Goal: Task Accomplishment & Management: Use online tool/utility

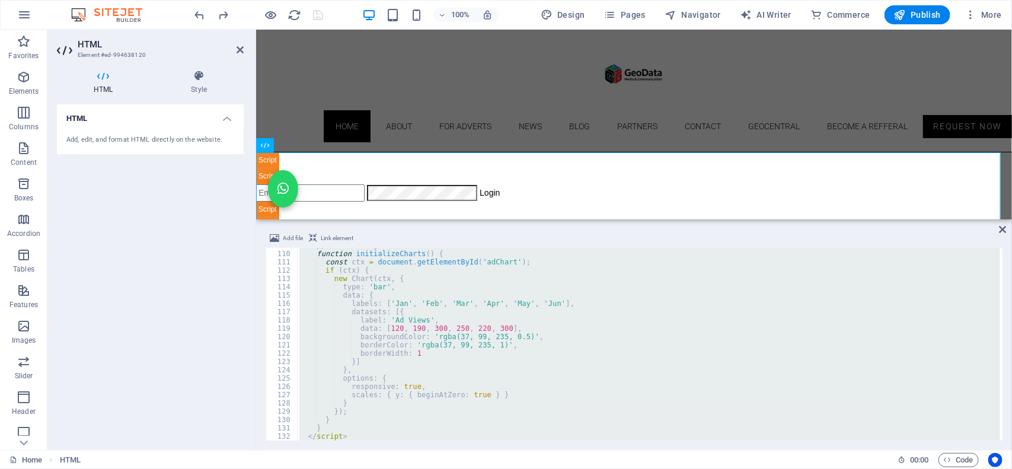
click at [458, 360] on div "// --- Chart.js Placeholder --- function initializeCharts ( ) { const ctx = doc…" at bounding box center [648, 344] width 703 height 193
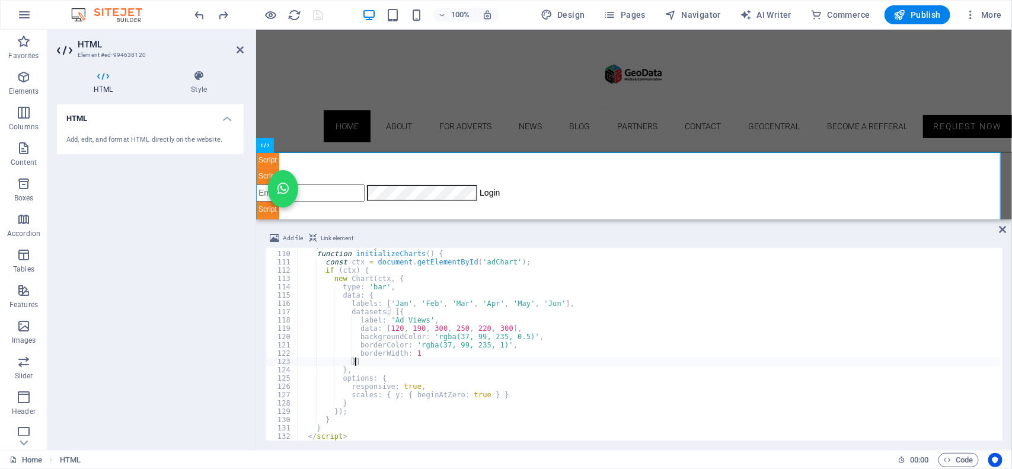
type textarea "</html>"
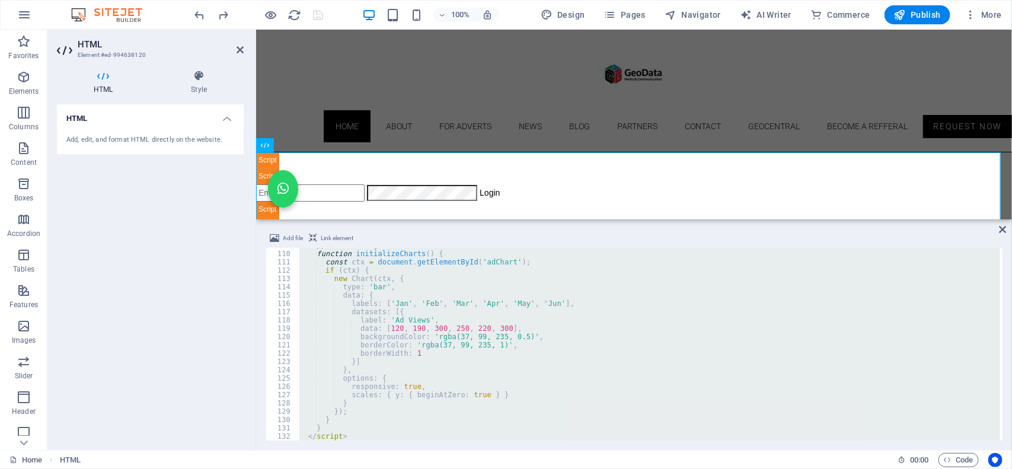
paste textarea
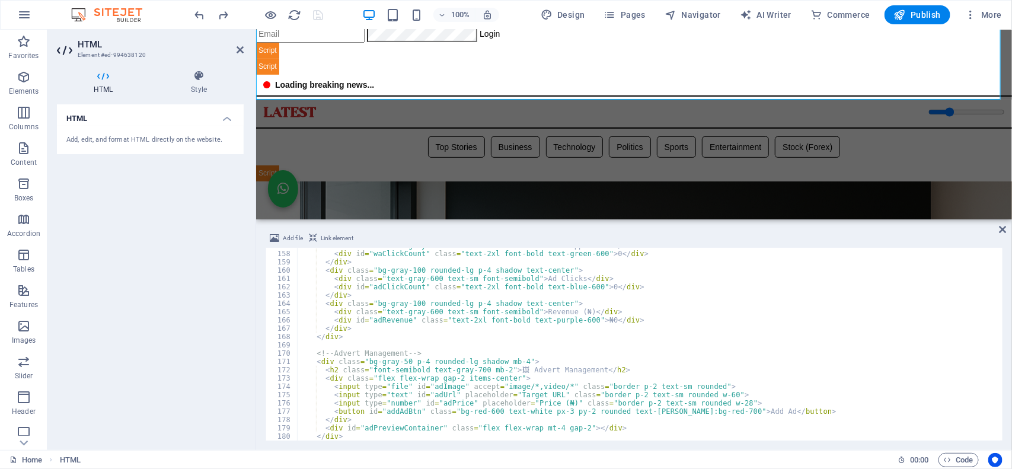
scroll to position [68, 0]
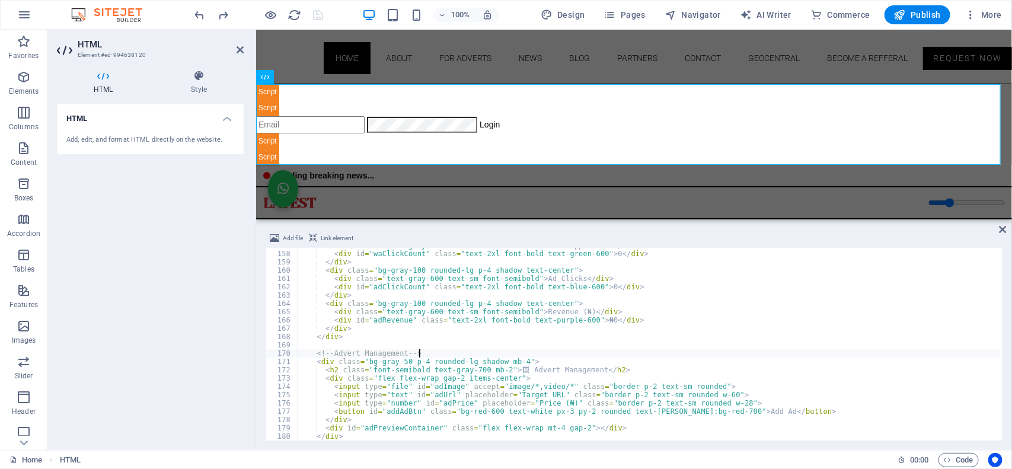
click at [442, 357] on div "< div class = "text-gray-600 text-sm font-semibold" > WhatsApp Clicks </ div > …" at bounding box center [649, 345] width 704 height 209
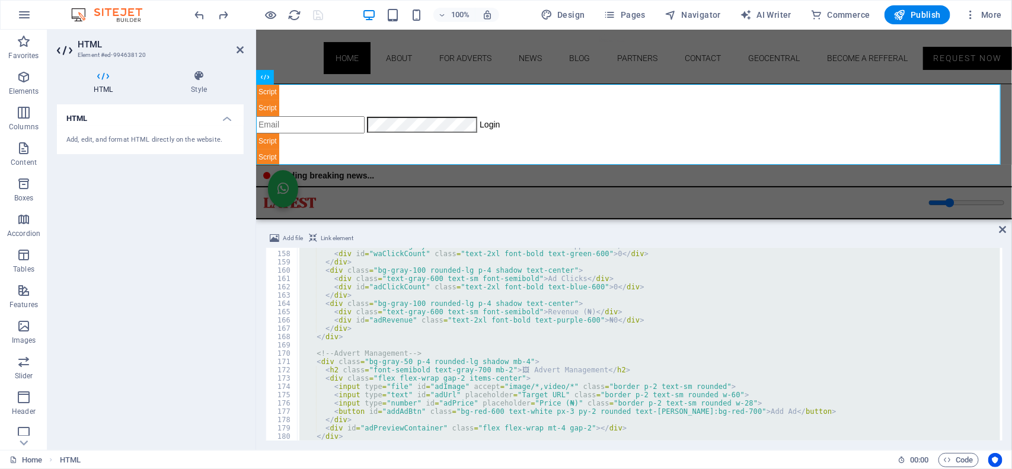
click at [422, 309] on div "< div class = "text-gray-600 text-sm font-semibold" > WhatsApp Clicks </ div > …" at bounding box center [648, 344] width 703 height 193
click at [392, 336] on div "< div class = "text-gray-600 text-sm font-semibold" > WhatsApp Clicks </ div > …" at bounding box center [648, 344] width 703 height 193
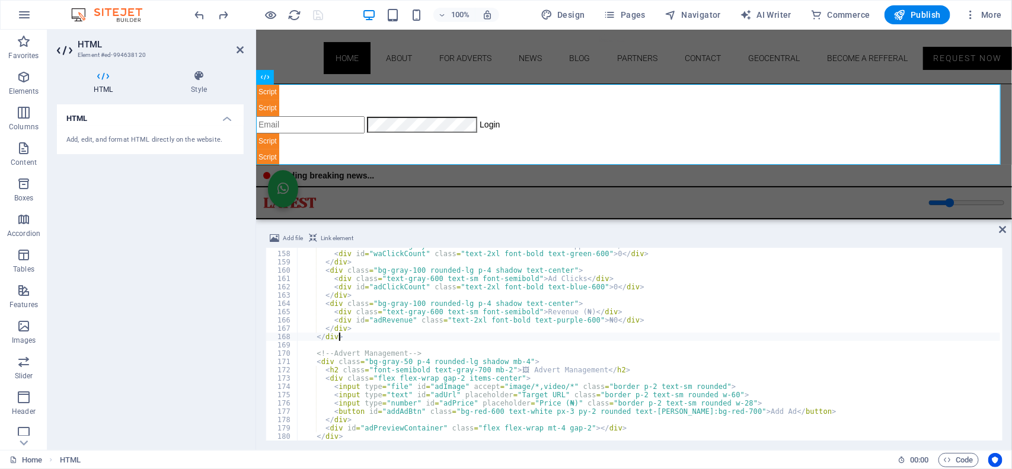
type textarea "</html>"
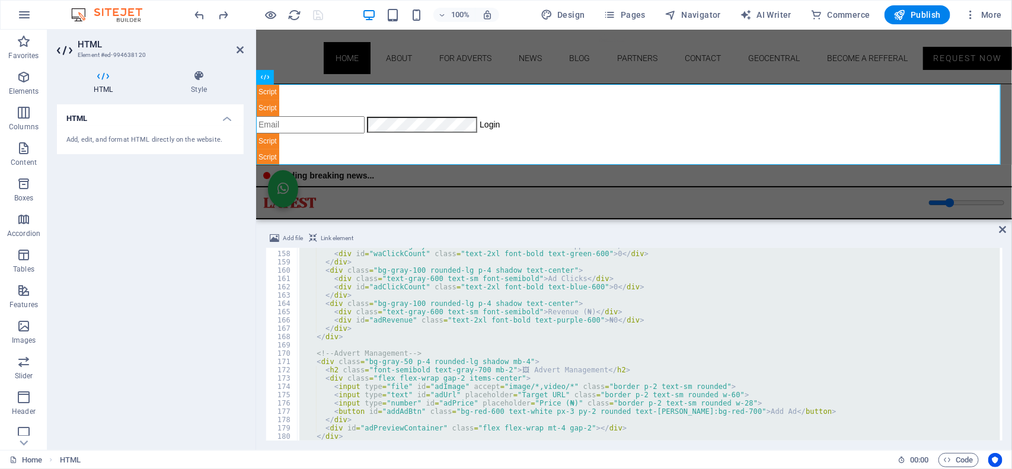
paste textarea
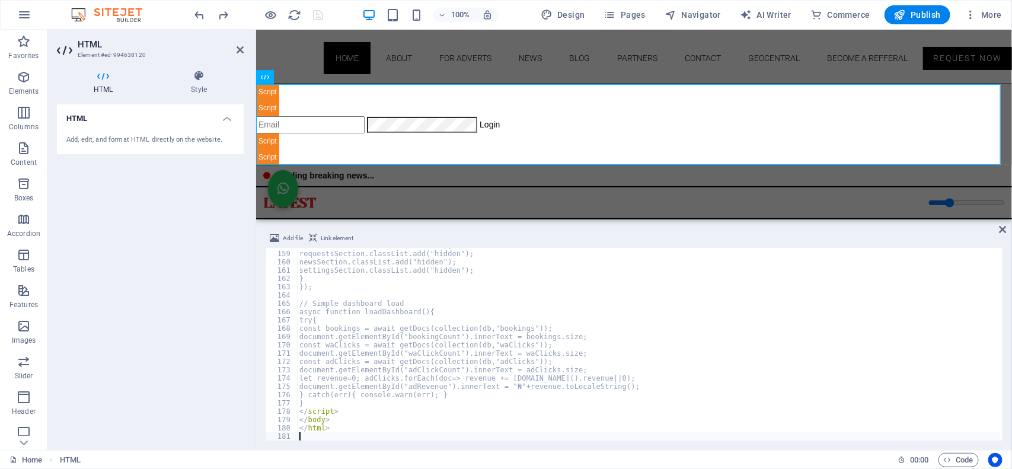
scroll to position [1309, 0]
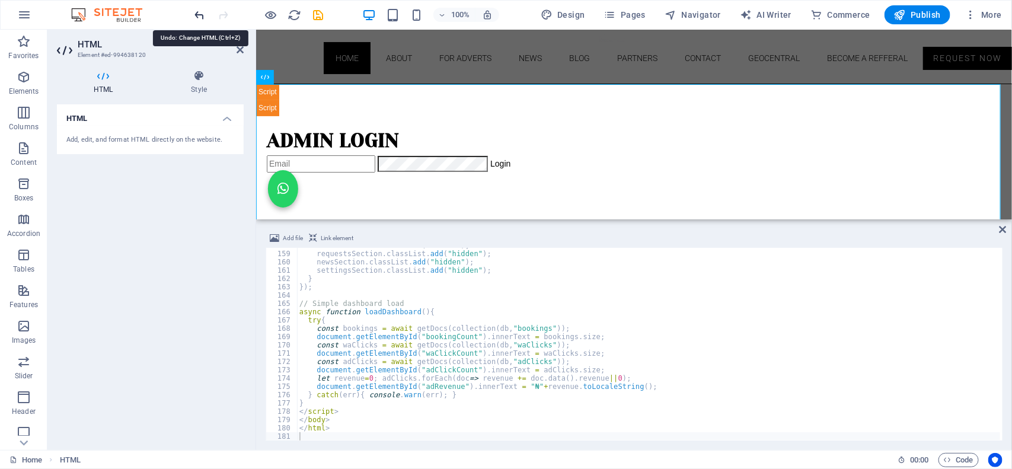
click at [199, 13] on icon "undo" at bounding box center [200, 15] width 14 height 14
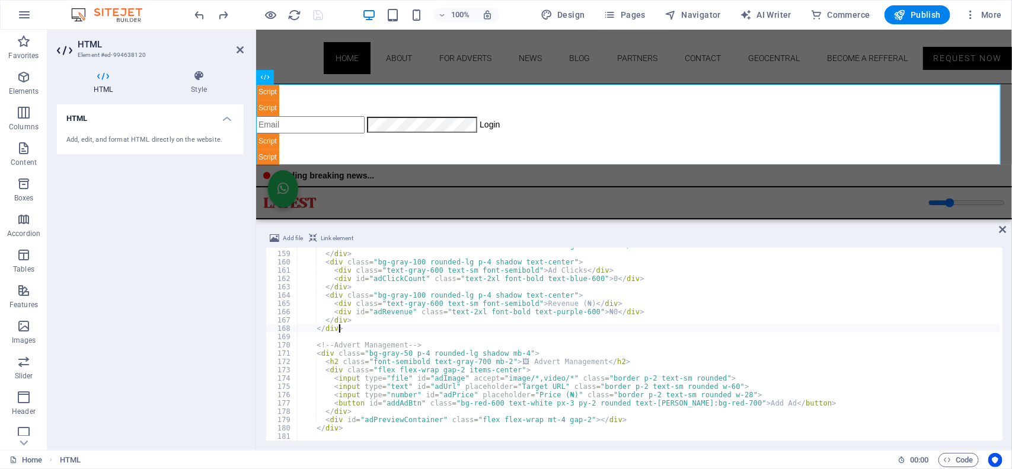
click at [355, 333] on div "< div id = "waClickCount" class = "text-2xl font-bold text-green-600" > 0 </ di…" at bounding box center [649, 345] width 704 height 209
type textarea "</html>"
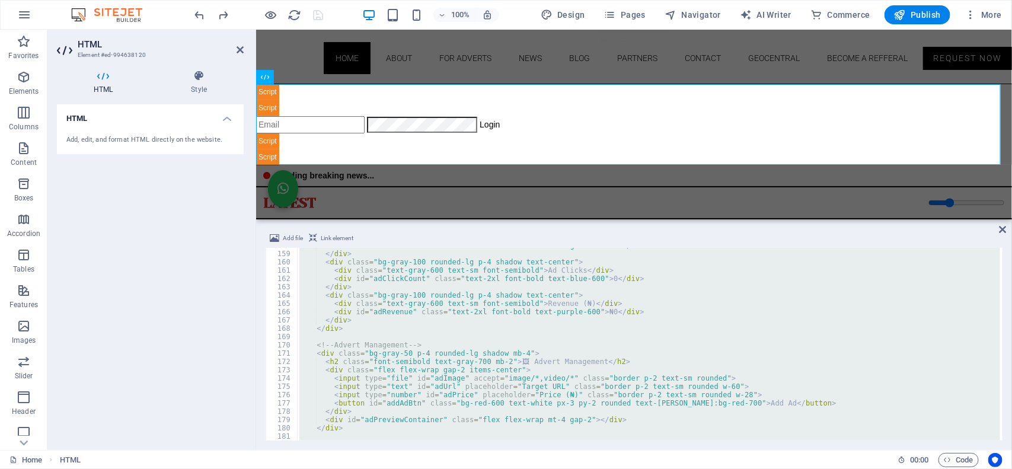
paste textarea
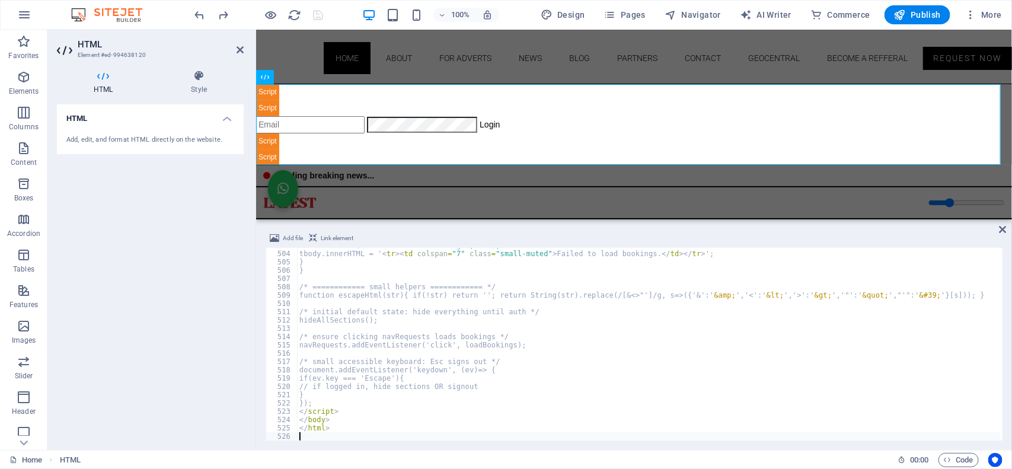
scroll to position [4173, 0]
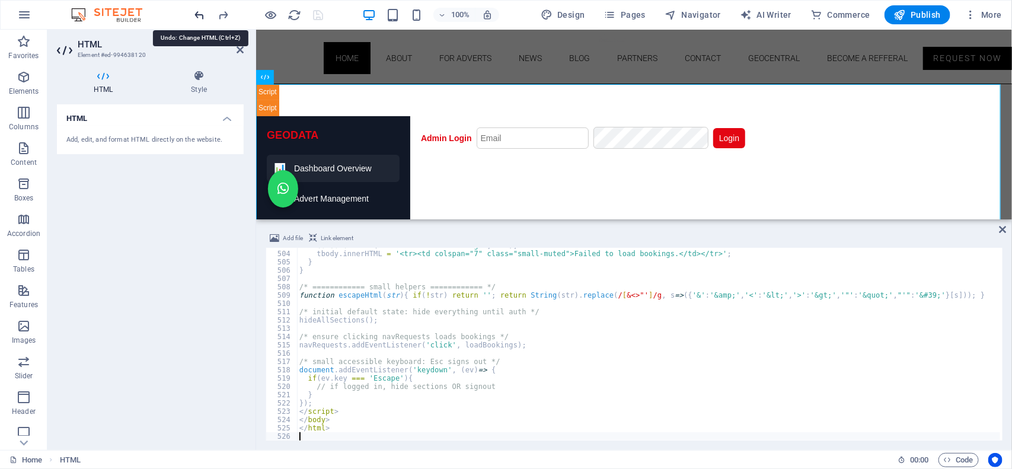
click at [199, 11] on icon "undo" at bounding box center [200, 15] width 14 height 14
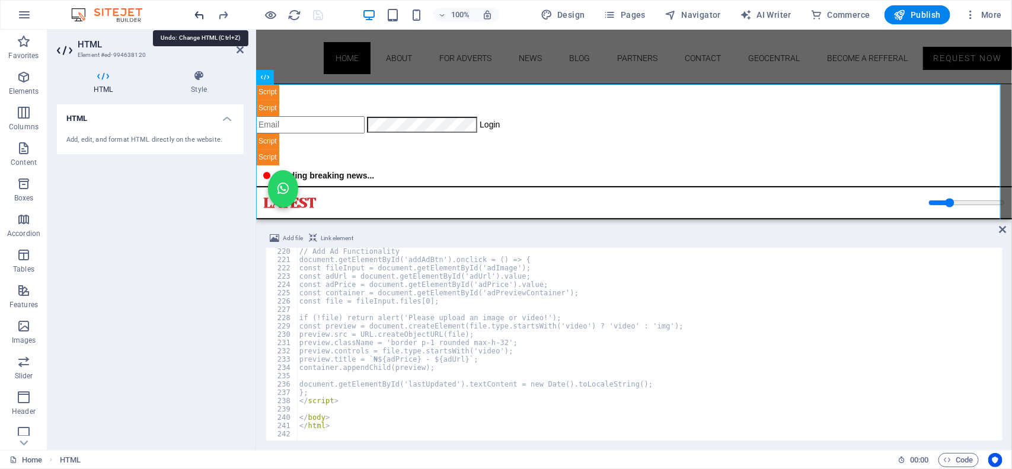
scroll to position [1815, 0]
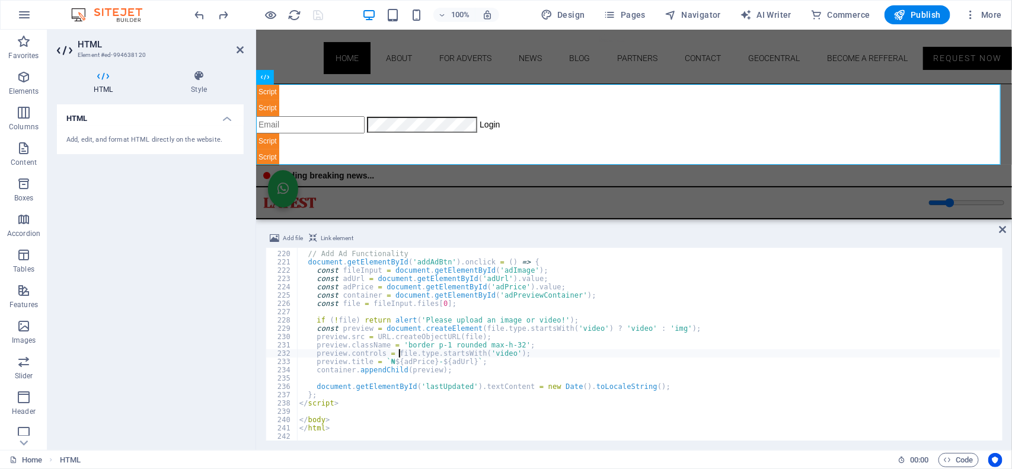
click at [399, 356] on div "// Add Ad Functionality document . getElementById ( 'addAdBtn' ) . onclick = ( …" at bounding box center [649, 345] width 704 height 209
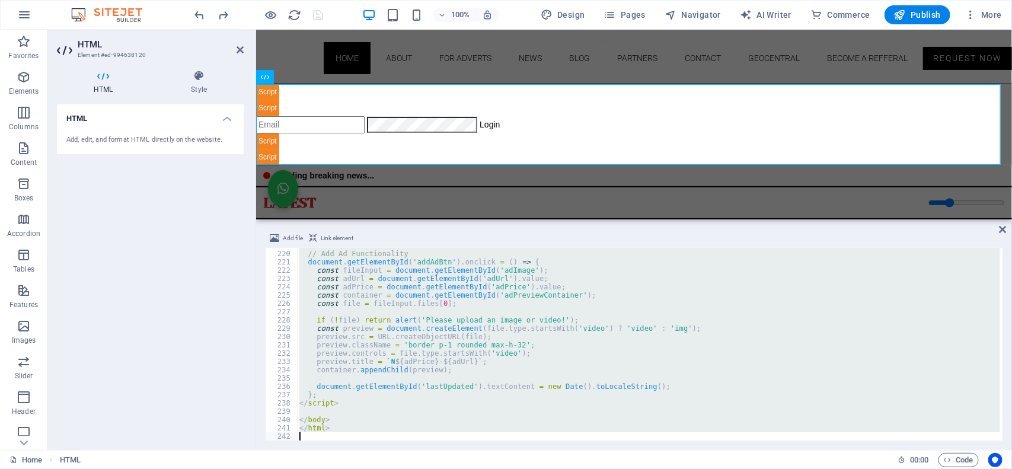
paste textarea "script>"
type textarea "</script>"
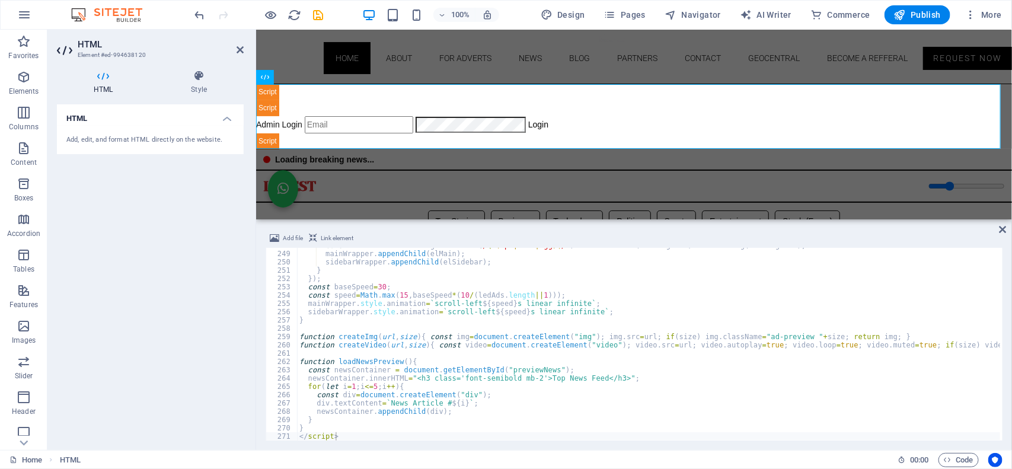
click at [335, 17] on div "100% Design Pages Navigator AI Writer Commerce Publish More" at bounding box center [600, 14] width 814 height 19
click at [322, 16] on icon "save" at bounding box center [319, 15] width 14 height 14
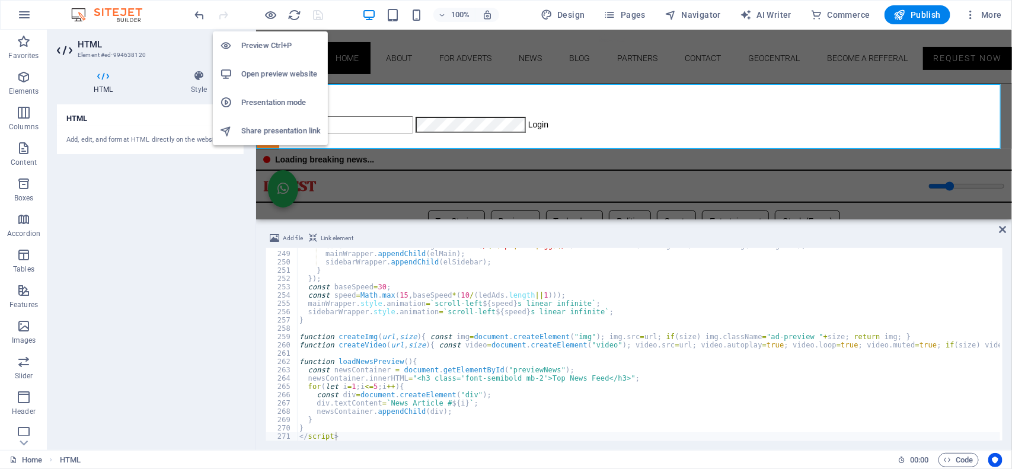
click at [264, 69] on h6 "Open preview website" at bounding box center [280, 74] width 79 height 14
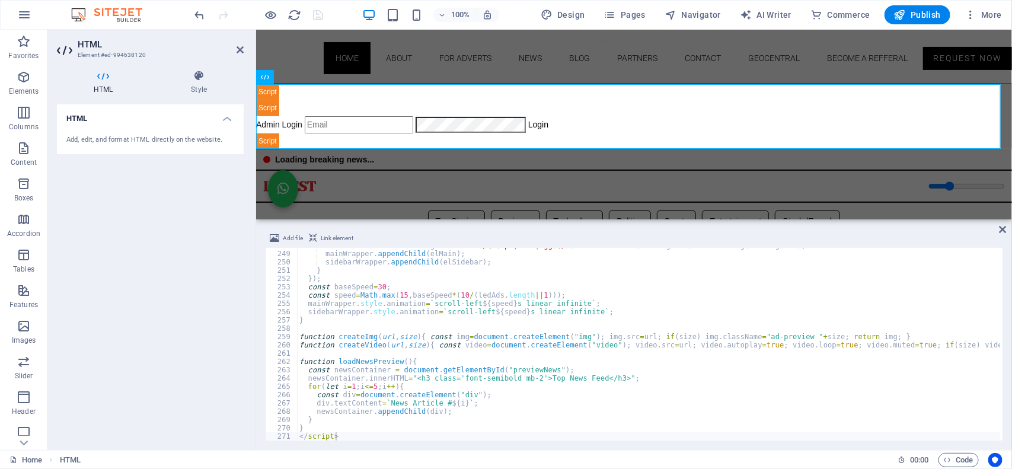
click at [346, 341] on div "const elSidebar = ad . imageUrl . match ( / \. ( mp4 | webm | ogg )$ /i ) ? cre…" at bounding box center [898, 344] width 1203 height 207
type textarea "} </script>"
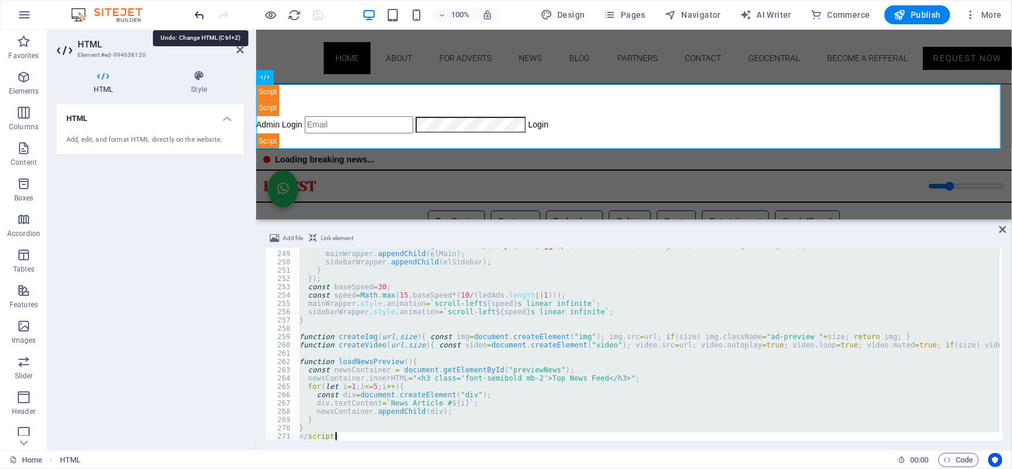
click at [202, 14] on icon "undo" at bounding box center [200, 15] width 14 height 14
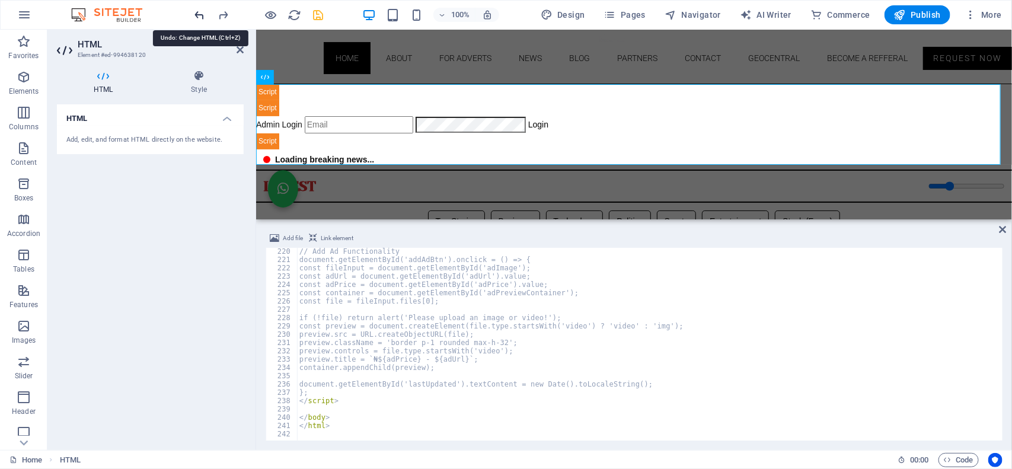
scroll to position [1815, 0]
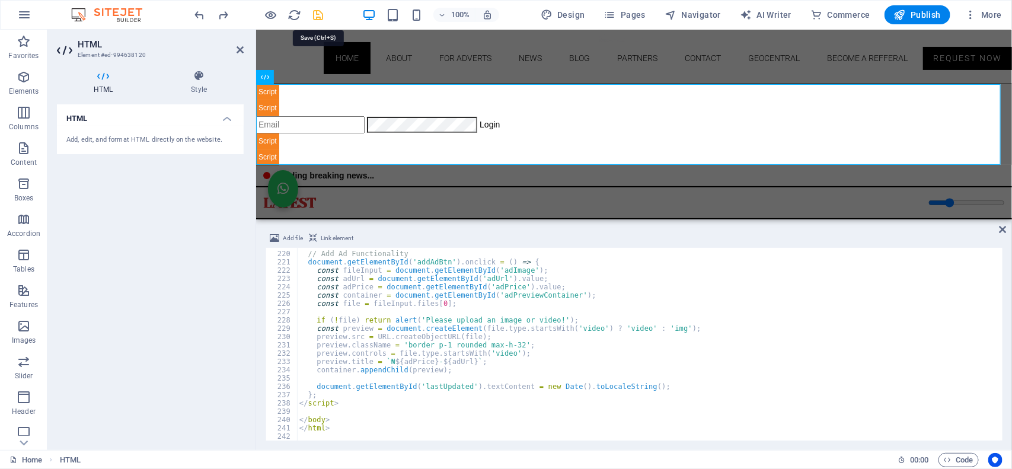
click at [323, 14] on icon "save" at bounding box center [319, 15] width 14 height 14
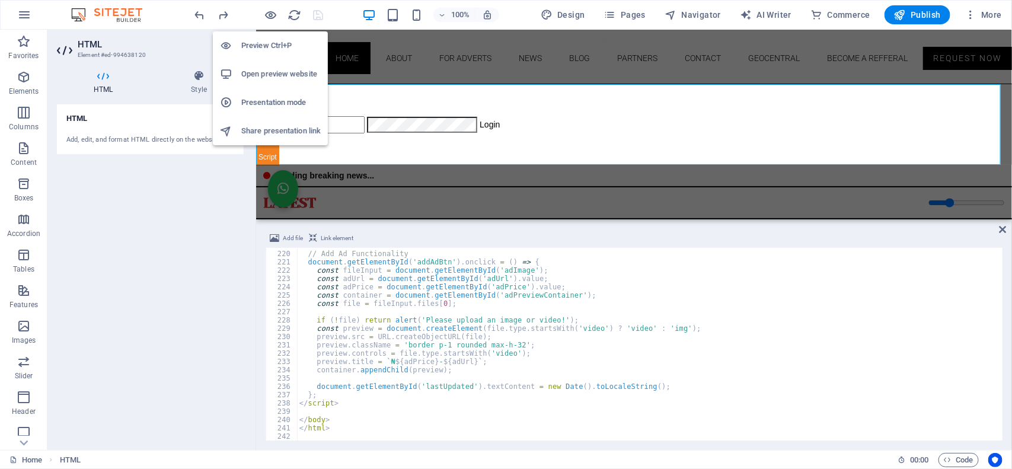
click at [271, 72] on h6 "Open preview website" at bounding box center [280, 74] width 79 height 14
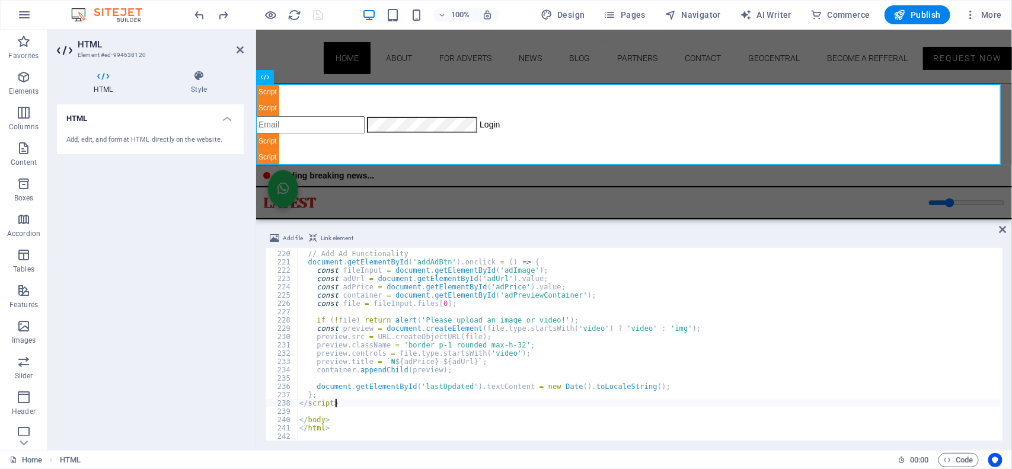
click at [426, 401] on div "// Add Ad Functionality document . getElementById ( 'addAdBtn' ) . onclick = ( …" at bounding box center [649, 345] width 704 height 209
type textarea "</html>"
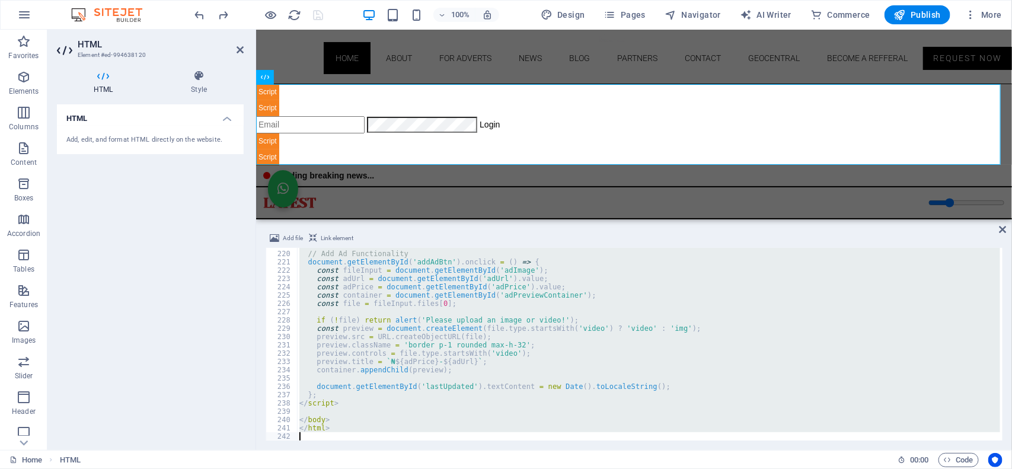
paste textarea
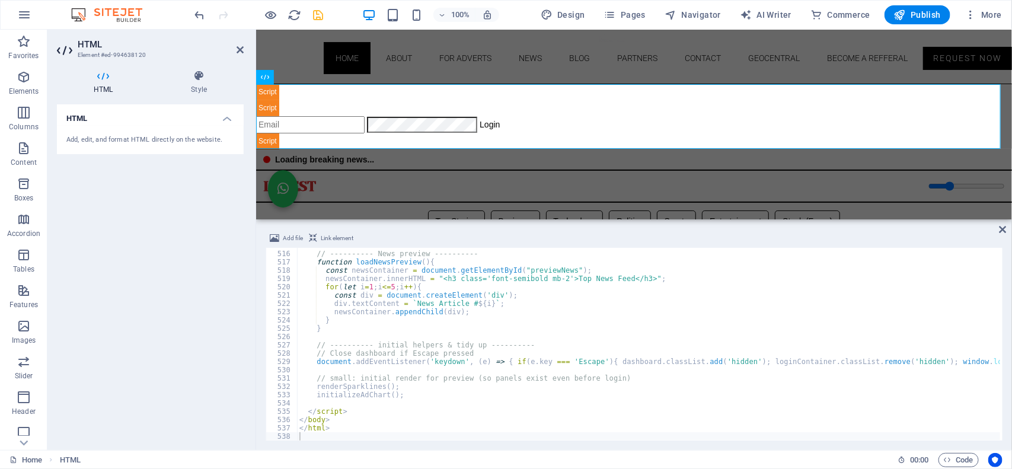
click at [246, 12] on div at bounding box center [247, 15] width 14 height 14
click at [316, 15] on icon "save" at bounding box center [319, 15] width 14 height 14
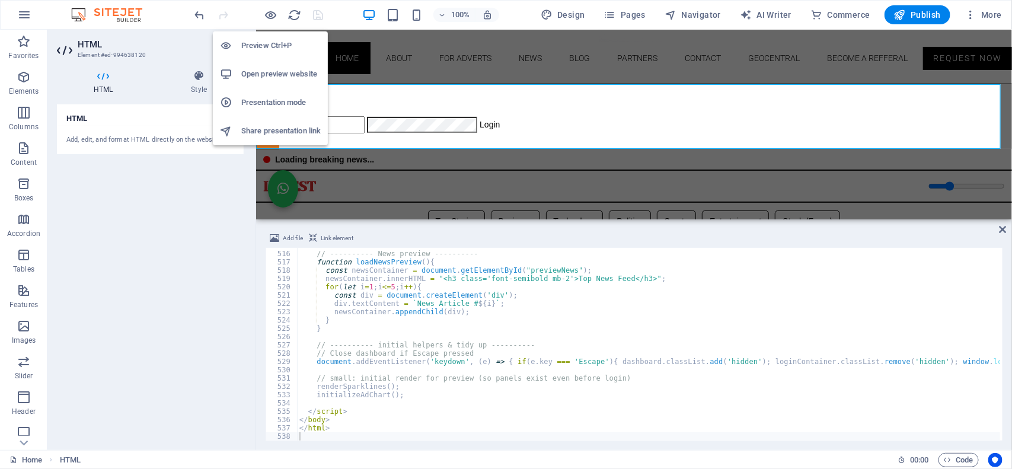
click at [268, 79] on h6 "Open preview website" at bounding box center [280, 74] width 79 height 14
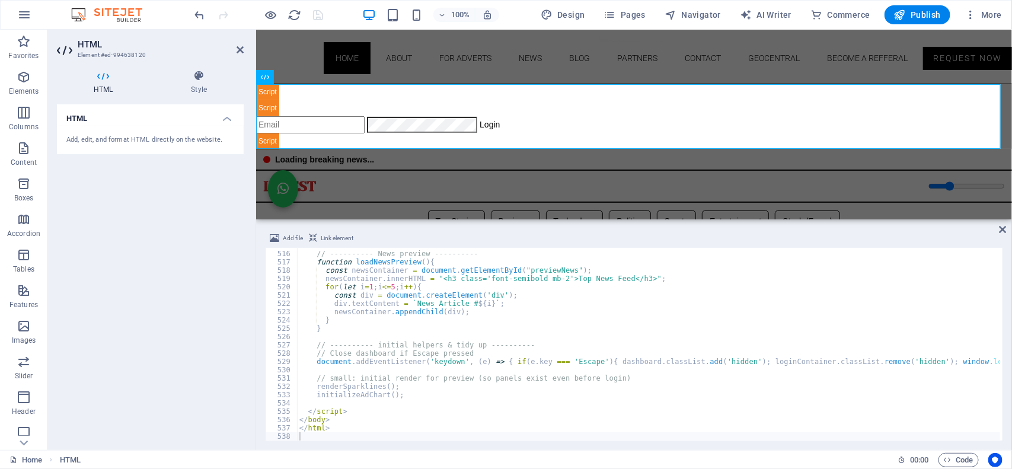
click at [430, 371] on div "// ---------- News preview ---------- function loadNewsPreview ( ) { const news…" at bounding box center [906, 344] width 1219 height 207
type textarea "</html>"
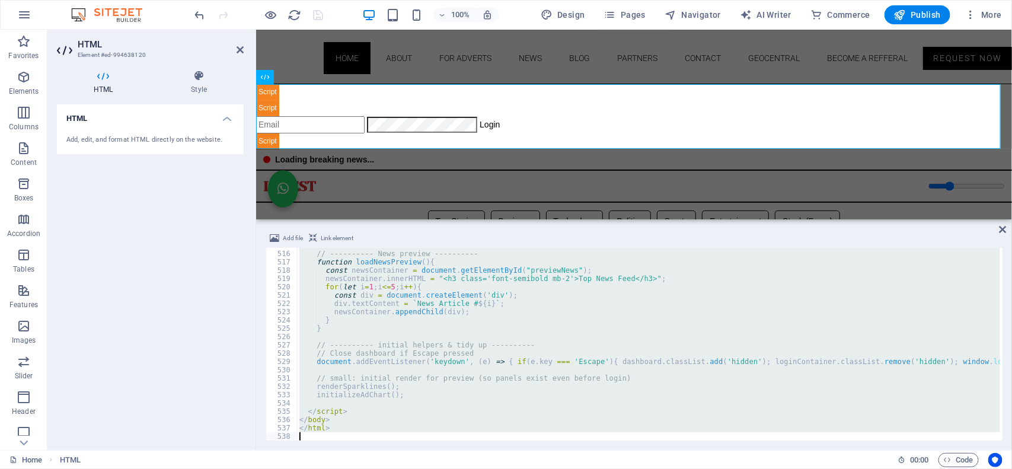
paste textarea
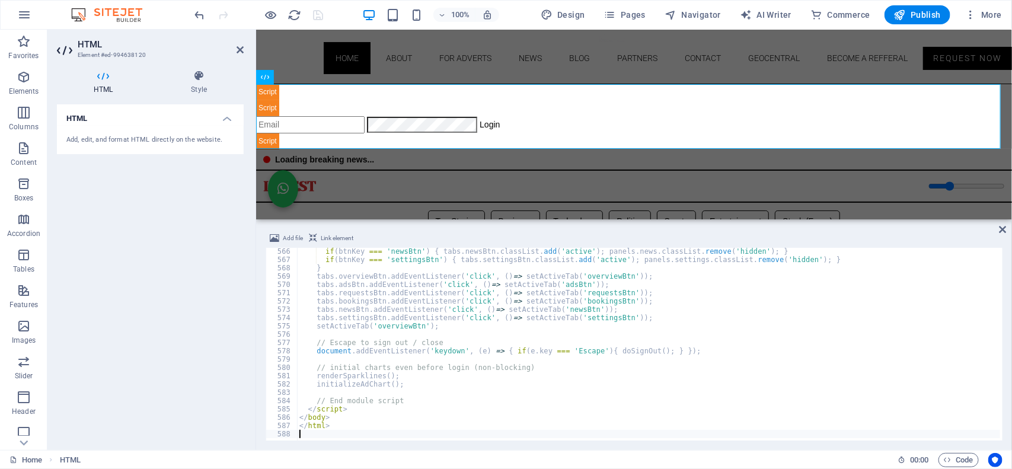
click at [333, 12] on div "100% Design Pages Navigator AI Writer Commerce Publish More" at bounding box center [600, 14] width 814 height 19
click at [319, 15] on icon "save" at bounding box center [319, 15] width 14 height 14
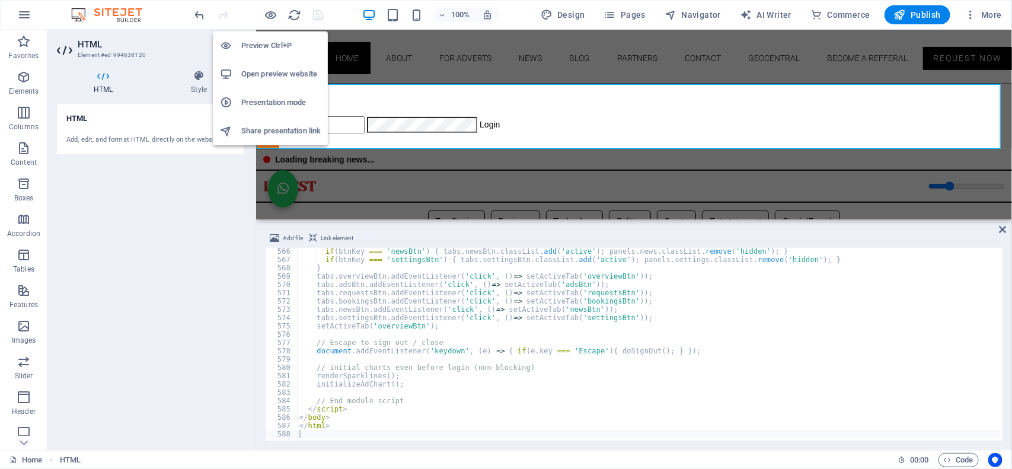
click at [267, 72] on h6 "Open preview website" at bounding box center [280, 74] width 79 height 14
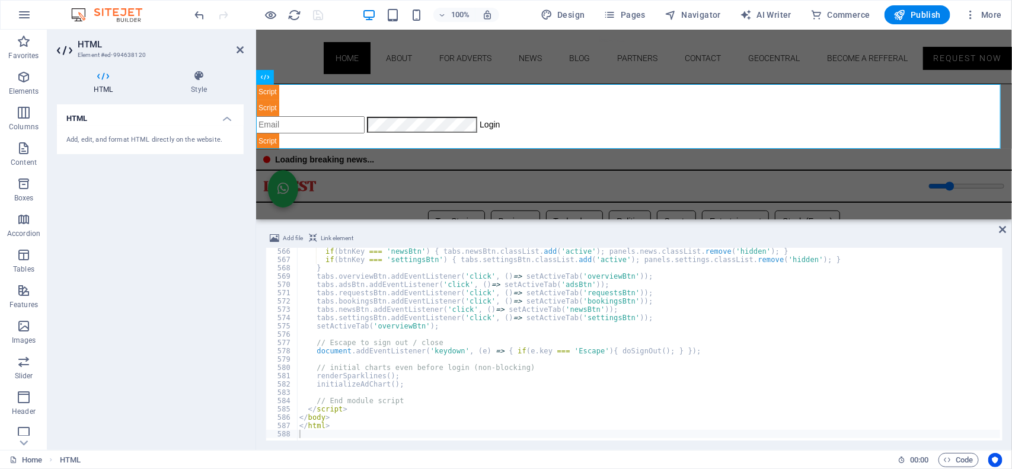
click at [318, 304] on div "if ( btnKey === 'newsBtn' ) { tabs . newsBtn . classList . add ( 'active' ) ; p…" at bounding box center [906, 350] width 1219 height 207
type textarea "</html>"
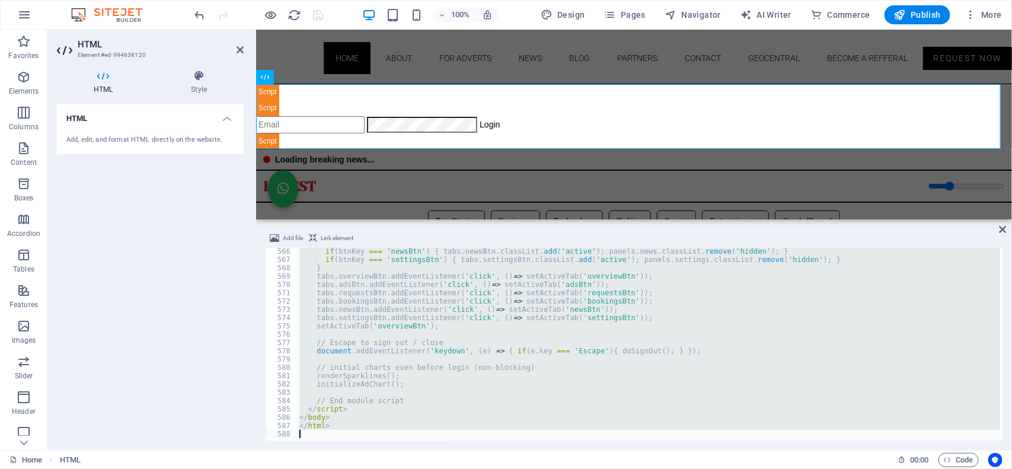
click at [421, 363] on div "if ( btnKey === 'newsBtn' ) { tabs . newsBtn . classList . add ( 'active' ) ; p…" at bounding box center [648, 344] width 703 height 193
paste textarea
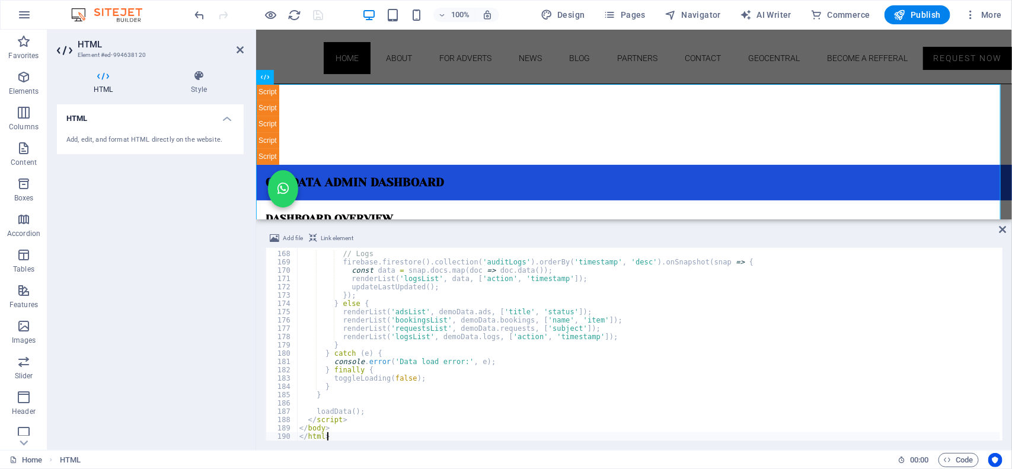
scroll to position [4688, 0]
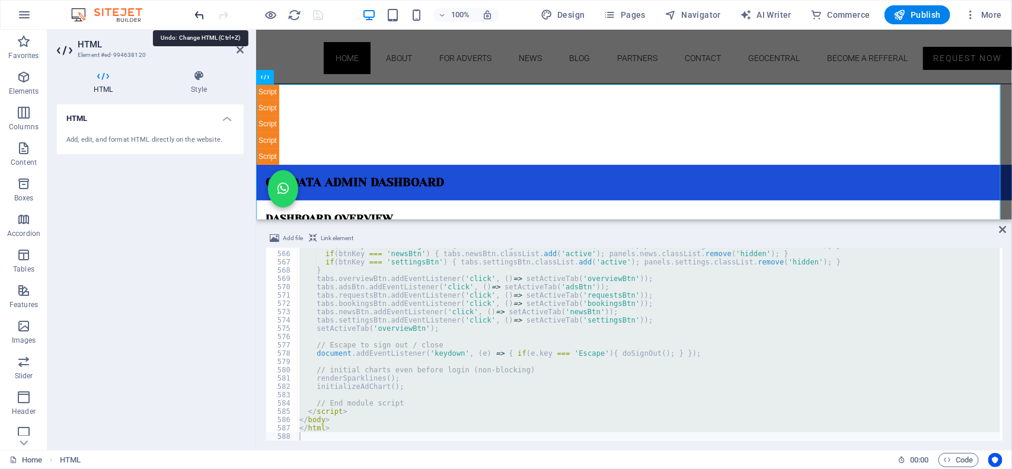
click at [199, 11] on icon "undo" at bounding box center [200, 15] width 14 height 14
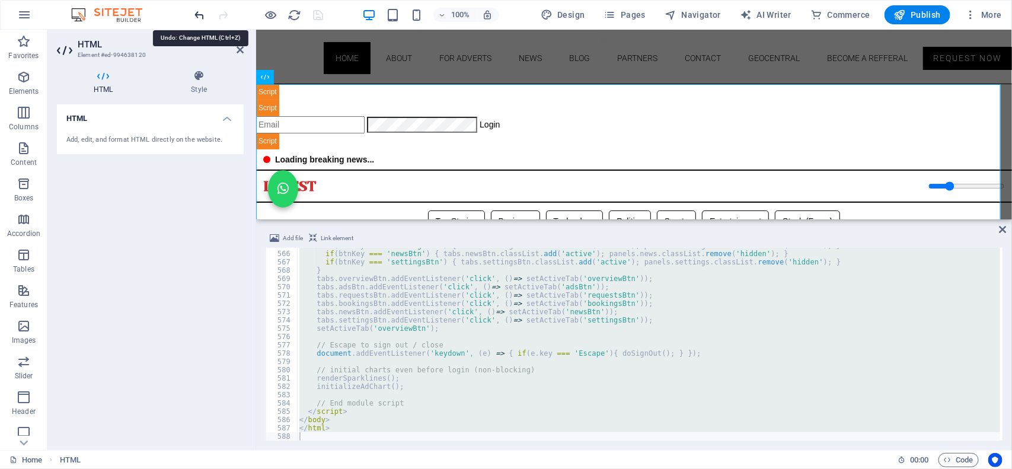
scroll to position [4275, 0]
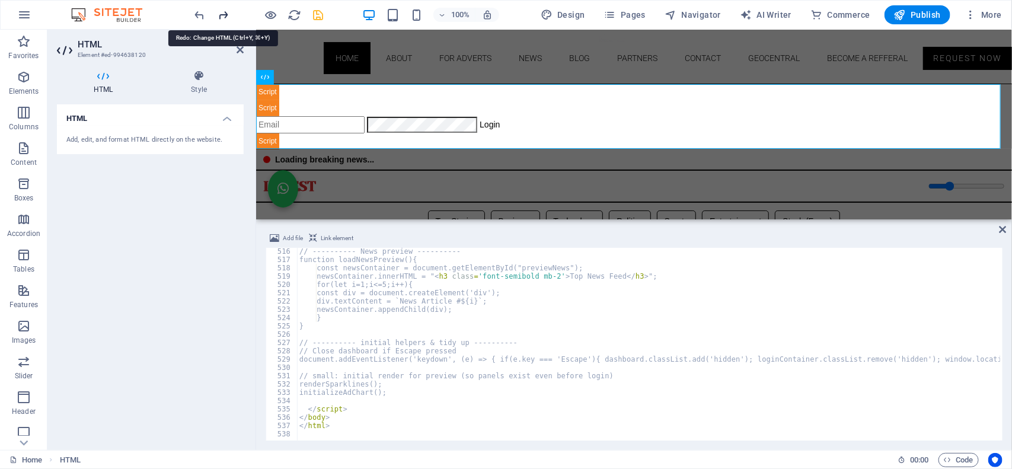
click at [224, 12] on icon "redo" at bounding box center [224, 15] width 14 height 14
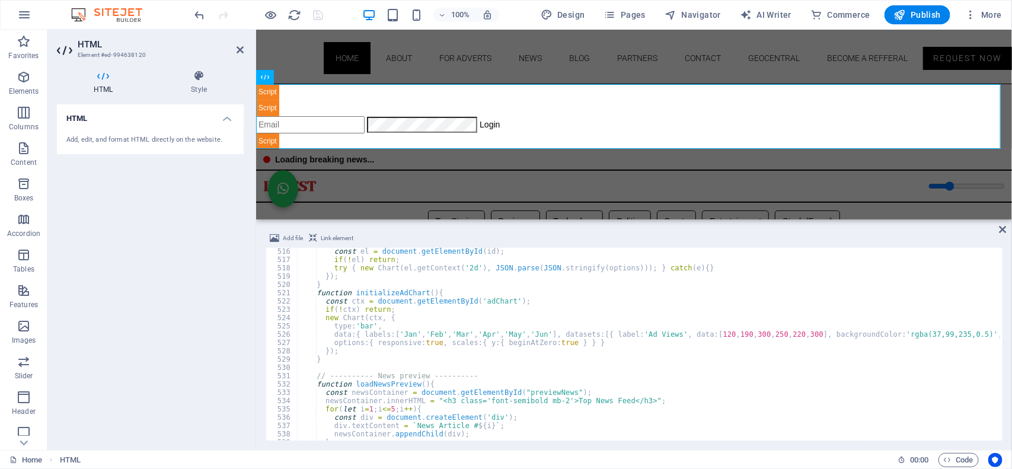
click at [333, 17] on div "100% Design Pages Navigator AI Writer Commerce Publish More" at bounding box center [600, 14] width 814 height 19
click at [374, 321] on div "const el = document . getElementById ( id ) ; if ( ! el ) return ; try { new Ch…" at bounding box center [906, 350] width 1219 height 207
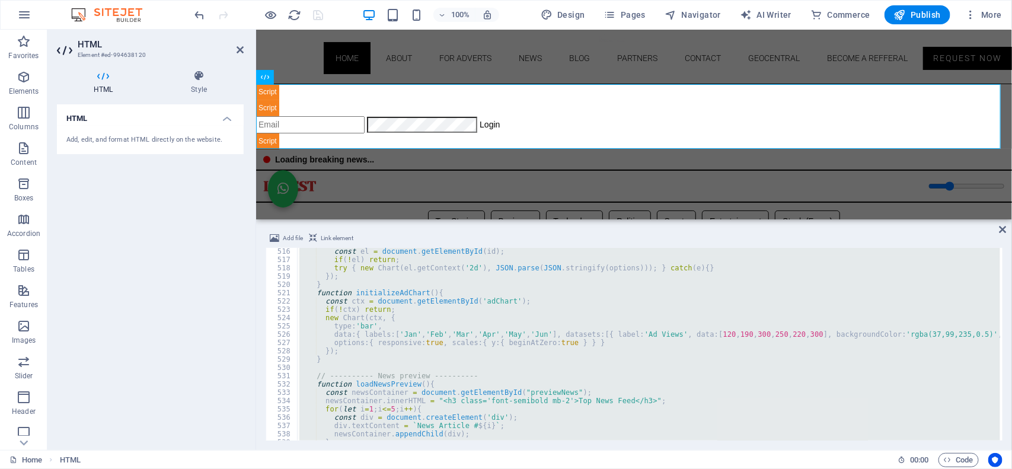
click at [362, 321] on div "const el = document . getElementById ( id ) ; if ( ! el ) return ; try { new Ch…" at bounding box center [648, 344] width 703 height 193
click at [386, 357] on div "const el = document . getElementById ( id ) ; if ( ! el ) return ; try { new Ch…" at bounding box center [648, 344] width 703 height 193
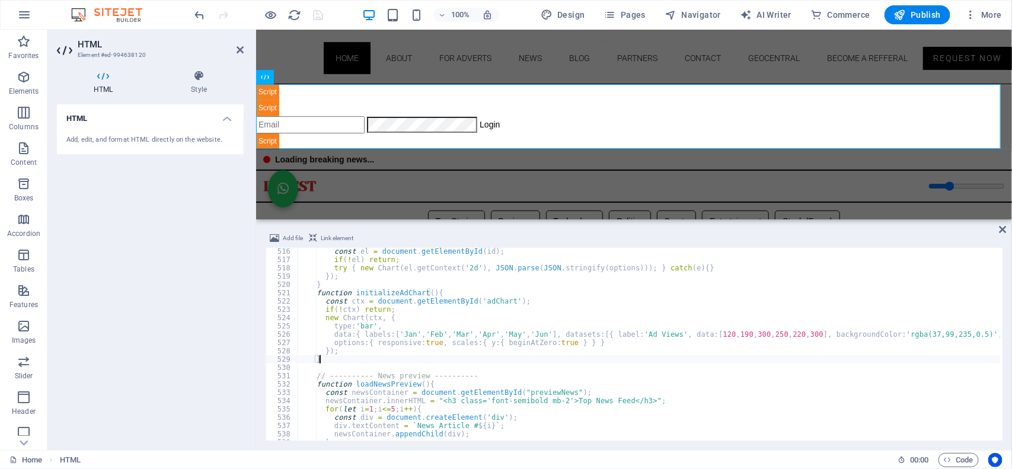
type textarea "</html>"
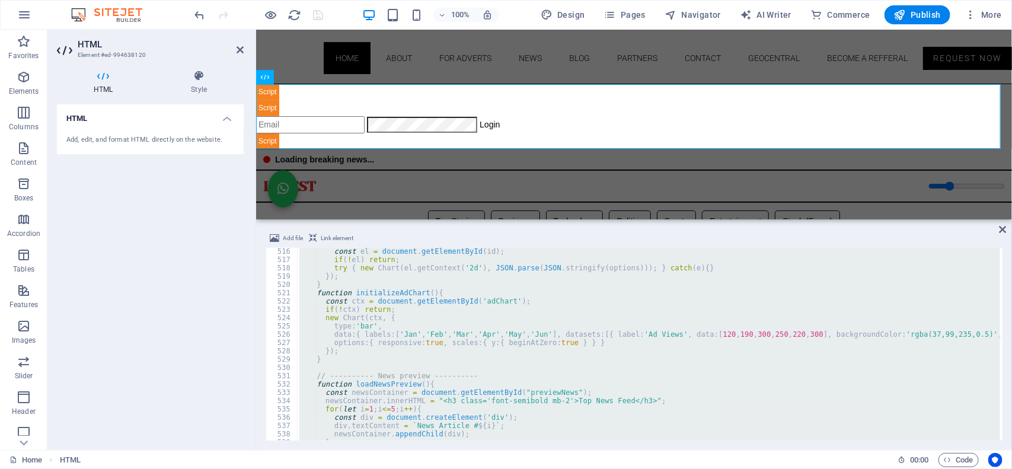
paste textarea
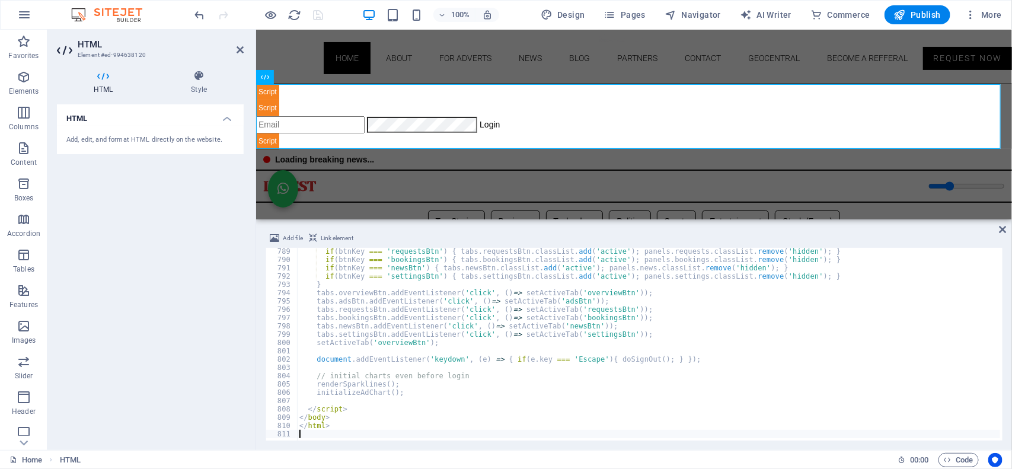
click at [336, 11] on div "100% Design Pages Navigator AI Writer Commerce Publish More" at bounding box center [600, 14] width 814 height 19
click at [321, 12] on icon "save" at bounding box center [319, 15] width 14 height 14
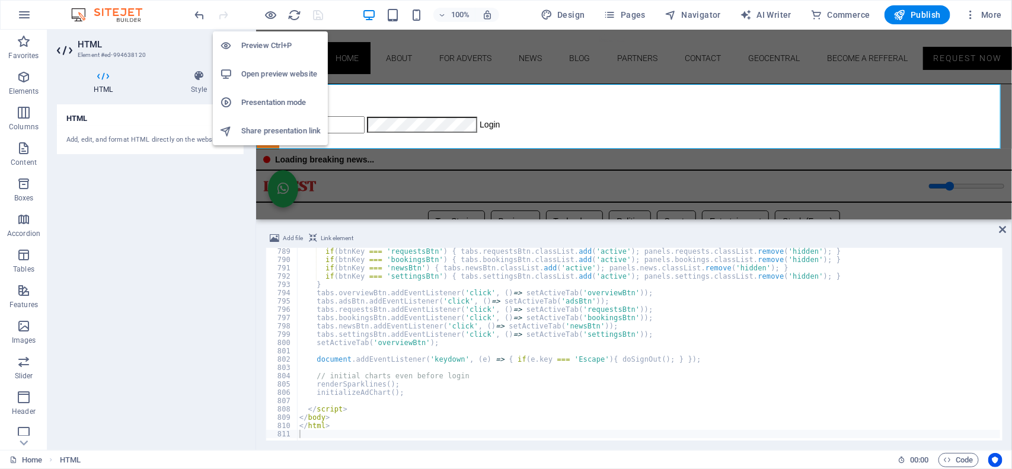
click at [259, 75] on h6 "Open preview website" at bounding box center [280, 74] width 79 height 14
